Goal: Task Accomplishment & Management: Use online tool/utility

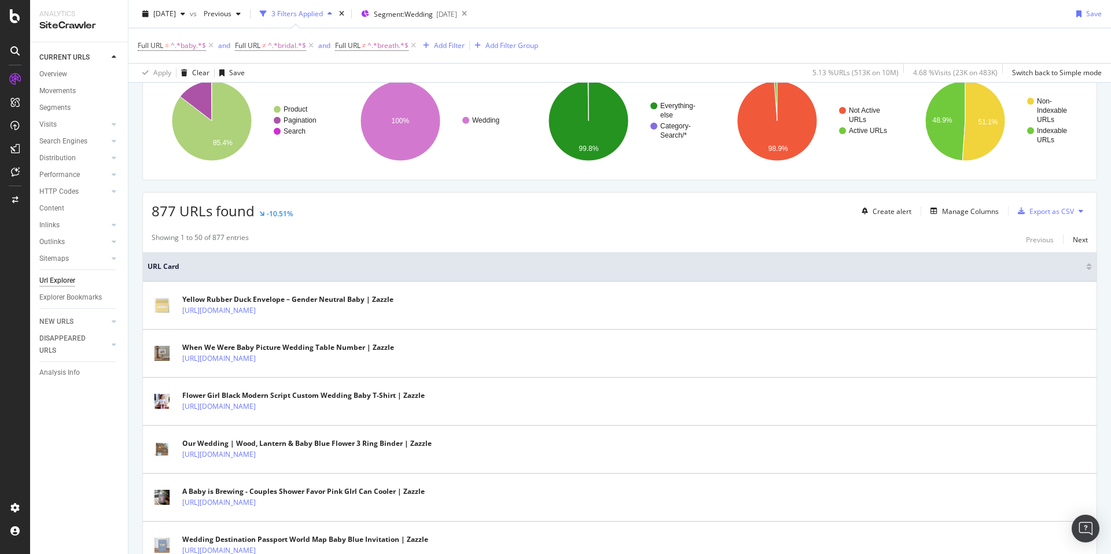
scroll to position [98, 0]
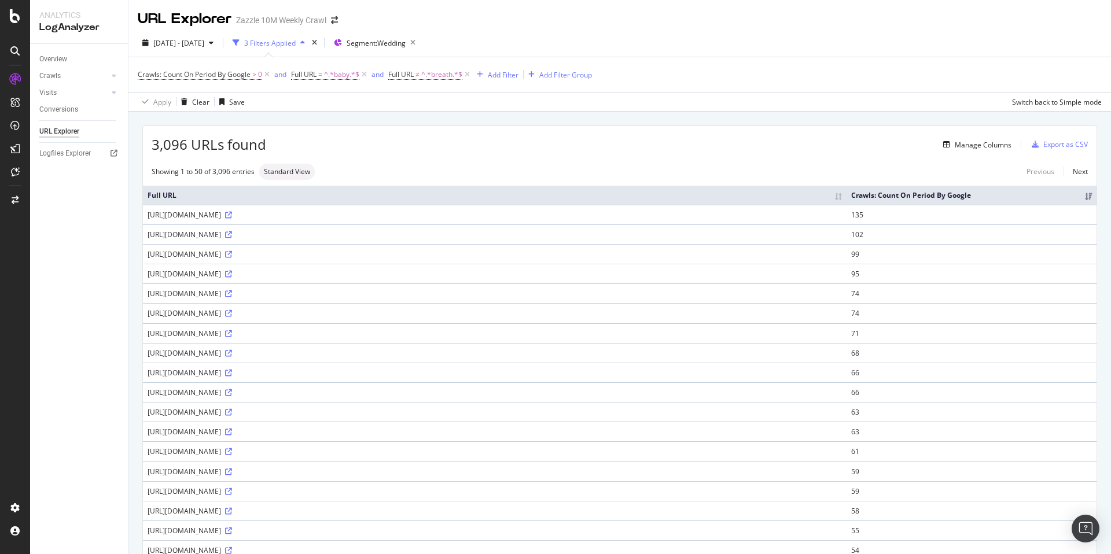
click at [508, 139] on div "Manage Columns" at bounding box center [638, 145] width 745 height 14
